Goal: Find specific page/section: Find specific page/section

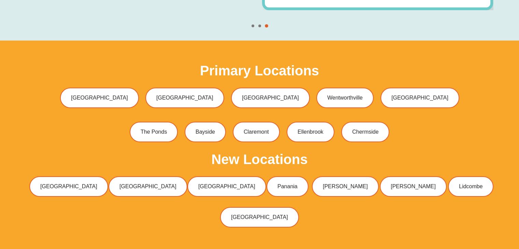
scroll to position [2086, 0]
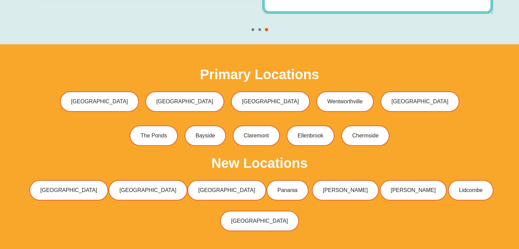
click at [259, 28] on span "Go to slide 2" at bounding box center [259, 29] width 3 height 3
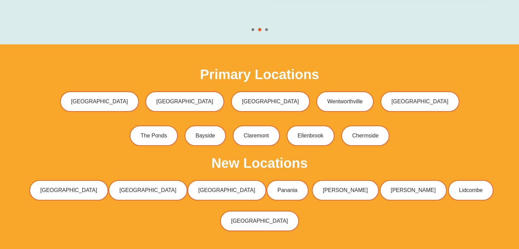
click at [267, 28] on span "Go to slide 3" at bounding box center [266, 29] width 3 height 3
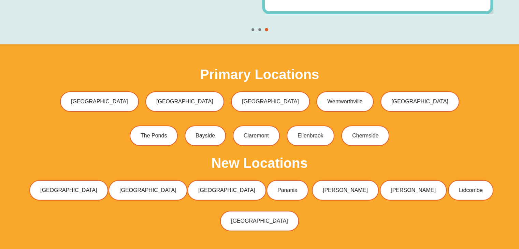
click at [253, 28] on span "Go to slide 1" at bounding box center [253, 29] width 3 height 3
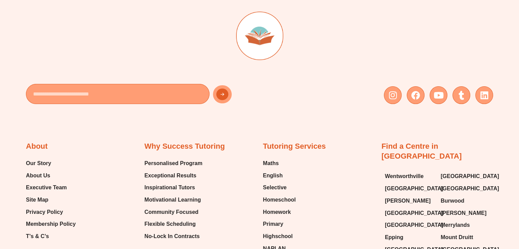
scroll to position [2693, 0]
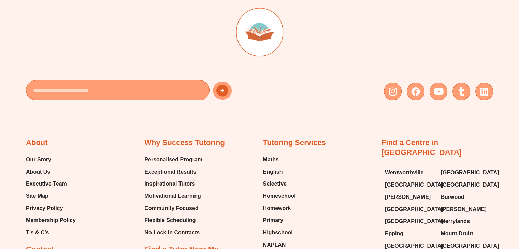
click at [425, 138] on link "Find a Centre in [GEOGRAPHIC_DATA]" at bounding box center [422, 147] width 80 height 18
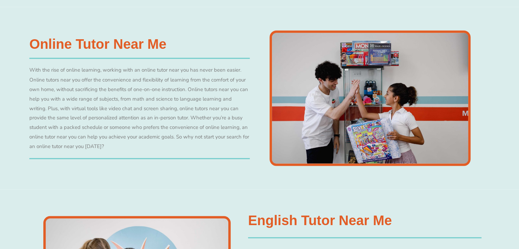
scroll to position [1228, 0]
